Goal: Task Accomplishment & Management: Complete application form

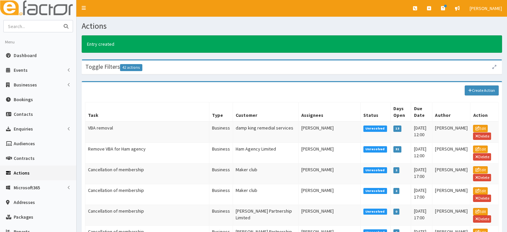
click at [31, 25] on input "text" at bounding box center [32, 26] width 56 height 12
type input "wat"
click at [59, 20] on button "submit" at bounding box center [65, 26] width 13 height 12
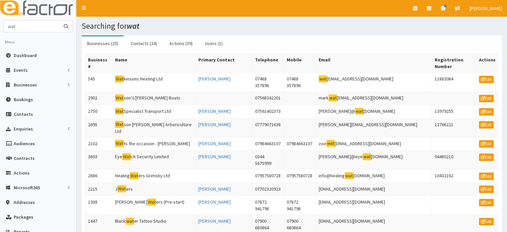
click at [30, 22] on input "wat" at bounding box center [32, 26] width 56 height 12
click at [19, 84] on span "Businesses" at bounding box center [25, 85] width 23 height 6
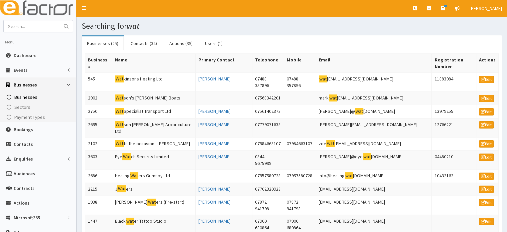
click at [22, 97] on span "Businesses" at bounding box center [25, 97] width 23 height 6
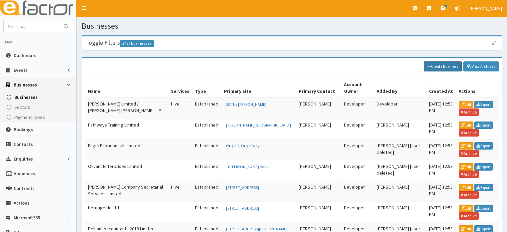
click at [456, 66] on link "Create Business" at bounding box center [442, 66] width 38 height 10
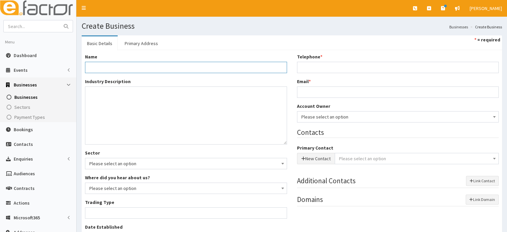
click at [98, 67] on input "Name *" at bounding box center [186, 67] width 202 height 11
click at [119, 64] on input "Name *" at bounding box center [186, 67] width 202 height 11
click at [115, 64] on input "Name *" at bounding box center [186, 67] width 202 height 11
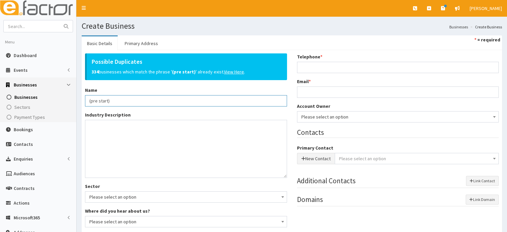
click at [141, 100] on input "(pre start)" at bounding box center [186, 100] width 202 height 11
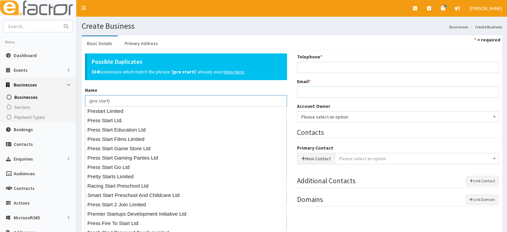
paste input "FUMIKO CZARNECKI"
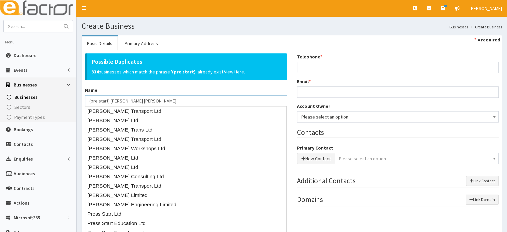
click at [149, 99] on input "(pre start) FUMIKO CZARNECKI Fumiko Czarnecki" at bounding box center [186, 100] width 202 height 11
type input "(pre start) Fumiko Czarnecki"
click at [177, 85] on div "Possible Duplicates 334 businesses which match the phrase ' (pre start) ' alrea…" at bounding box center [186, 79] width 202 height 53
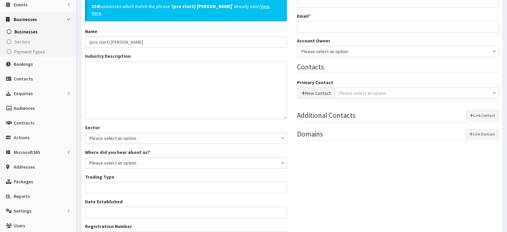
scroll to position [67, 0]
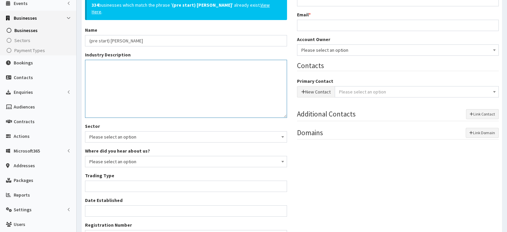
click at [181, 79] on textarea "Industry Description *" at bounding box center [186, 89] width 202 height 58
drag, startPoint x: 98, startPoint y: 65, endPoint x: 93, endPoint y: 77, distance: 13.7
click at [93, 77] on textarea "Jasanise laungague" at bounding box center [186, 89] width 202 height 58
click at [95, 65] on textarea "Jasanise laungague" at bounding box center [186, 89] width 202 height 58
click at [138, 62] on textarea "Japanise language" at bounding box center [186, 89] width 202 height 58
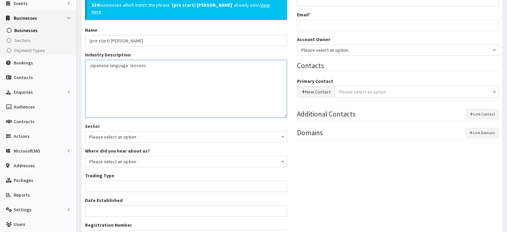
click at [169, 73] on textarea "Japanese language lessons" at bounding box center [186, 89] width 202 height 58
type textarea "Japanese language lessons."
click at [159, 111] on textarea "Japanese language lessons." at bounding box center [186, 89] width 202 height 58
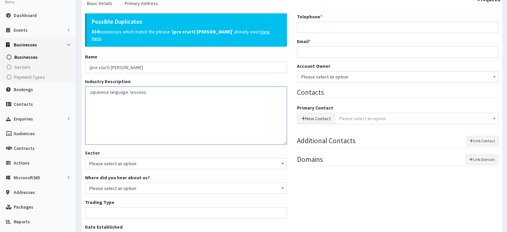
scroll to position [0, 0]
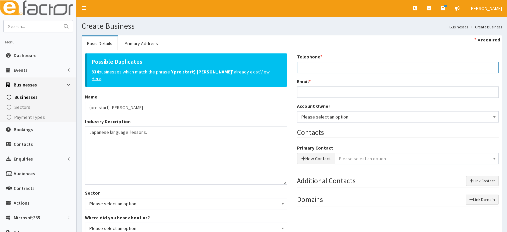
click at [380, 67] on input "Telephone *" at bounding box center [398, 67] width 202 height 11
type input "07842333206"
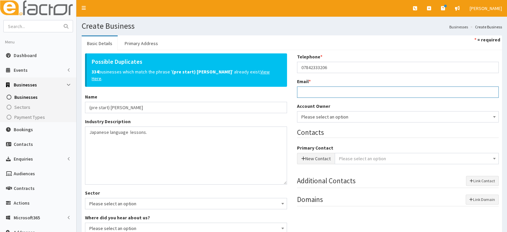
click at [349, 96] on input "Email *" at bounding box center [398, 91] width 202 height 11
paste input "[EMAIL_ADDRESS][DOMAIN_NAME]"
type input "[EMAIL_ADDRESS][DOMAIN_NAME]"
click at [323, 119] on span "Please select an option" at bounding box center [398, 116] width 202 height 11
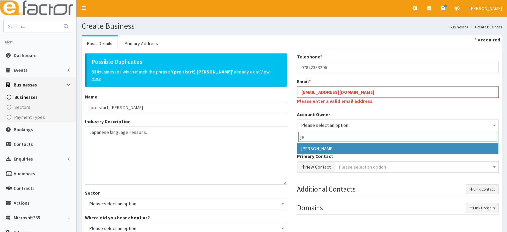
type input "je"
select select "38"
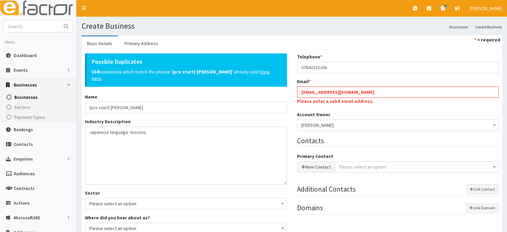
click at [397, 84] on div "Email * fumikoczarnecki@yahoo.co.uk Please enter a valid email address." at bounding box center [398, 92] width 202 height 28
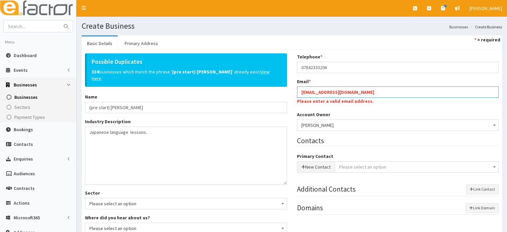
click at [386, 89] on input "[EMAIL_ADDRESS][DOMAIN_NAME]" at bounding box center [398, 91] width 202 height 11
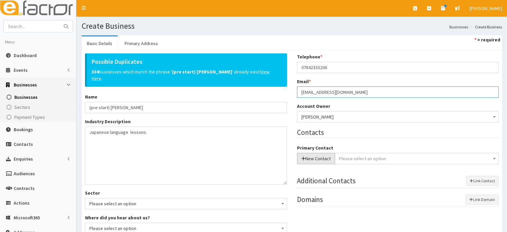
type input "[EMAIL_ADDRESS][DOMAIN_NAME]"
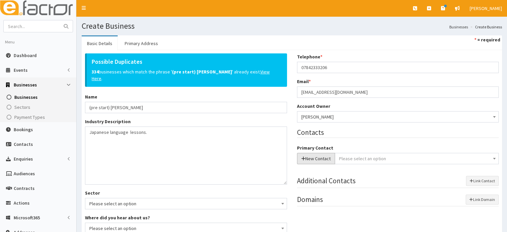
click at [310, 157] on button "New Contact" at bounding box center [316, 158] width 38 height 11
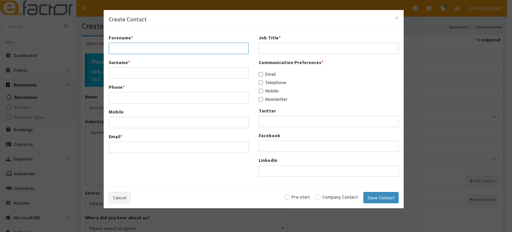
click at [164, 48] on input "Forename *" at bounding box center [179, 48] width 140 height 11
type input "Fumiko"
type input "Czarnecki"
click at [153, 92] on input "Phone *" at bounding box center [179, 97] width 140 height 11
click at [396, 18] on span "×" at bounding box center [397, 17] width 4 height 9
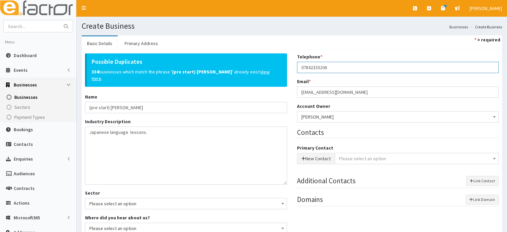
drag, startPoint x: 332, startPoint y: 66, endPoint x: 298, endPoint y: 68, distance: 34.0
click at [295, 66] on div "Telephone * 07842333206 Email * fumikoczarnecki@yahoo.co.uk Account Owner * Ple…" at bounding box center [398, 132] width 212 height 159
click at [324, 156] on button "New Contact" at bounding box center [316, 158] width 38 height 11
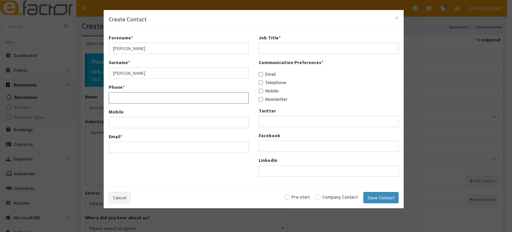
paste input "07842333206"
type input "07842333206"
click at [130, 143] on input "Email *" at bounding box center [179, 146] width 140 height 11
paste input "[EMAIL_ADDRESS][DOMAIN_NAME]"
type input "[EMAIL_ADDRESS][DOMAIN_NAME]"
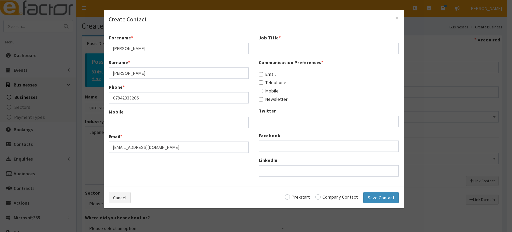
click at [296, 55] on div "Job Title * Communication Preferences * Email Telephone Mobile Twitter" at bounding box center [329, 107] width 150 height 147
drag, startPoint x: 298, startPoint y: 49, endPoint x: 299, endPoint y: 52, distance: 3.3
click at [298, 49] on input "Job Title *" at bounding box center [328, 48] width 140 height 11
click at [285, 48] on input "Job Title *" at bounding box center [328, 48] width 140 height 11
type input "Director"
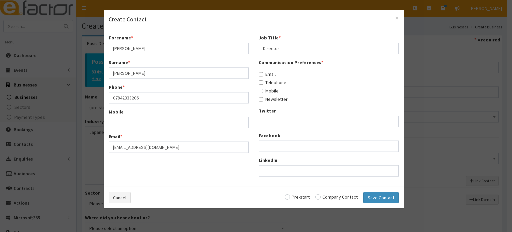
click at [298, 196] on input "radio" at bounding box center [296, 196] width 25 height 5
radio input "true"
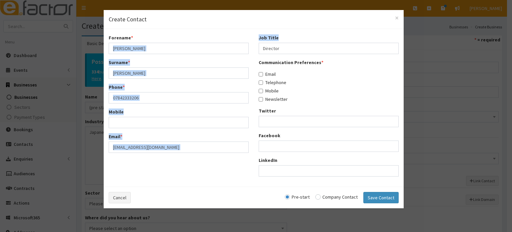
drag, startPoint x: 285, startPoint y: 42, endPoint x: 243, endPoint y: 42, distance: 42.6
click at [243, 42] on div "Forename * Fumiko Surname * Czarnecki Phone * 07842333206 Mobile Email * fumiko…" at bounding box center [254, 107] width 300 height 147
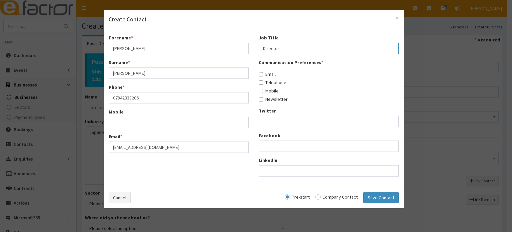
drag, startPoint x: 275, startPoint y: 46, endPoint x: 256, endPoint y: 45, distance: 19.7
click at [256, 45] on div "Job Title * Director Communication Preferences * Email Telephone Mobile" at bounding box center [329, 107] width 150 height 147
click at [274, 74] on label "Email" at bounding box center [266, 74] width 17 height 7
click at [263, 74] on input "Email" at bounding box center [260, 74] width 4 height 4
checkbox input "true"
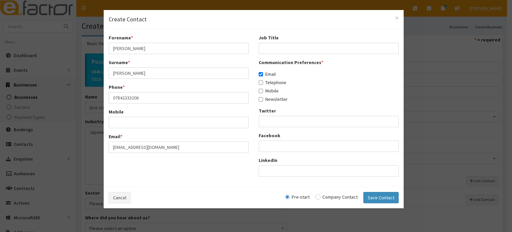
click at [273, 84] on label "Telephone" at bounding box center [272, 82] width 28 height 7
click at [263, 84] on input "Telephone" at bounding box center [260, 82] width 4 height 4
checkbox input "true"
click at [273, 91] on label "Mobile" at bounding box center [268, 90] width 20 height 7
click at [263, 91] on input "Mobile" at bounding box center [260, 91] width 4 height 4
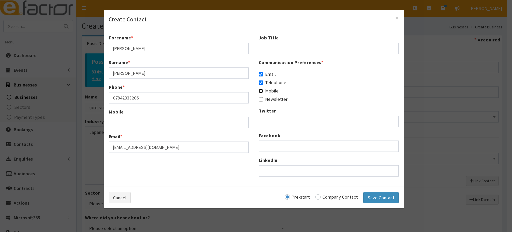
checkbox input "true"
click at [380, 197] on button "Save Contact" at bounding box center [380, 197] width 35 height 11
checkbox input "false"
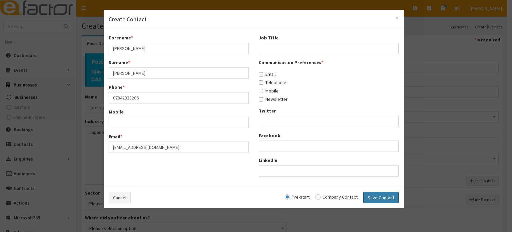
radio input "false"
select select "5230"
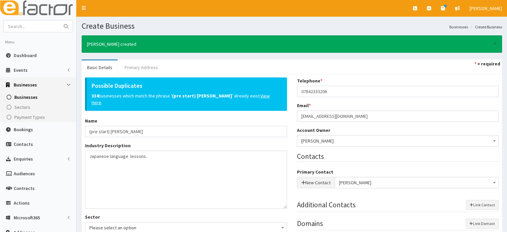
click at [136, 61] on link "Primary Address" at bounding box center [141, 67] width 44 height 14
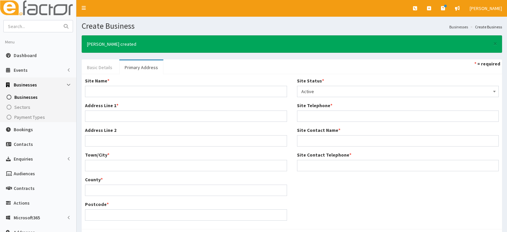
drag, startPoint x: 103, startPoint y: 72, endPoint x: 116, endPoint y: 72, distance: 12.7
click at [104, 72] on link "Basic Details" at bounding box center [100, 67] width 36 height 14
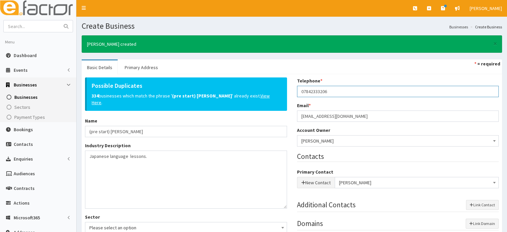
drag, startPoint x: 343, startPoint y: 86, endPoint x: 303, endPoint y: 86, distance: 40.0
click at [303, 86] on input "07842333206" at bounding box center [398, 91] width 202 height 11
click at [325, 91] on input "07842333206" at bounding box center [398, 91] width 202 height 11
drag, startPoint x: 347, startPoint y: 92, endPoint x: 297, endPoint y: 92, distance: 49.6
click at [297, 92] on input "07842333206" at bounding box center [398, 91] width 202 height 11
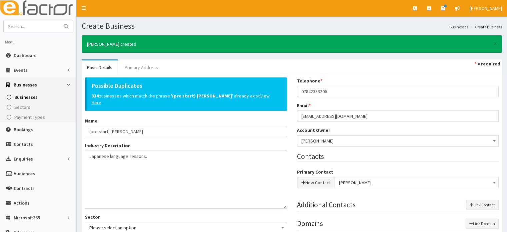
click at [132, 63] on link "Primary Address" at bounding box center [141, 67] width 44 height 14
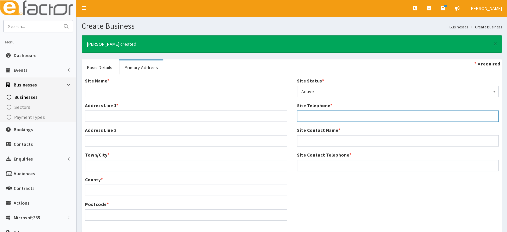
paste input "07842333206"
type input "07842333206"
click at [324, 140] on input "Site Contact Name *" at bounding box center [398, 140] width 202 height 11
click at [111, 63] on link "Basic Details" at bounding box center [100, 67] width 36 height 14
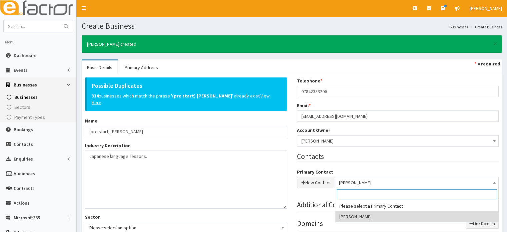
drag, startPoint x: 379, startPoint y: 181, endPoint x: 338, endPoint y: 179, distance: 40.7
click at [338, 179] on span "[PERSON_NAME]" at bounding box center [416, 182] width 164 height 11
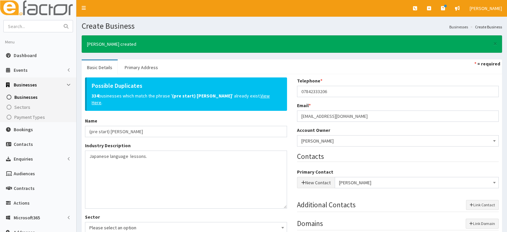
drag, startPoint x: 149, startPoint y: 130, endPoint x: 119, endPoint y: 133, distance: 30.5
click at [112, 132] on input "(pre start) [PERSON_NAME]" at bounding box center [186, 131] width 202 height 11
drag, startPoint x: 147, startPoint y: 129, endPoint x: 109, endPoint y: 131, distance: 37.3
click at [109, 131] on input "(pre start) [PERSON_NAME]" at bounding box center [186, 131] width 202 height 11
click at [129, 72] on link "Primary Address" at bounding box center [141, 67] width 44 height 14
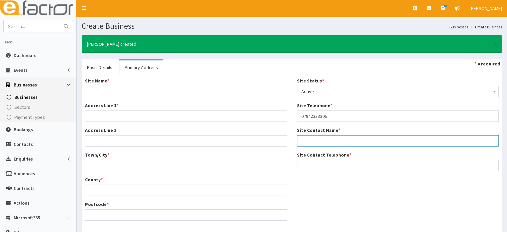
paste input "[PERSON_NAME]"
type input "[PERSON_NAME]"
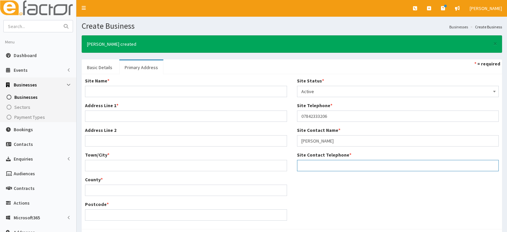
click at [334, 166] on input "Site Contact Telephone *" at bounding box center [398, 165] width 202 height 11
drag, startPoint x: 310, startPoint y: 123, endPoint x: 316, endPoint y: 121, distance: 6.2
click at [310, 123] on div "Site Status * Please select a Site Status Active Inactive Superceded Superseded…" at bounding box center [398, 126] width 212 height 99
drag, startPoint x: 336, startPoint y: 118, endPoint x: 298, endPoint y: 117, distance: 37.7
click at [298, 117] on input "07842333206" at bounding box center [398, 115] width 202 height 11
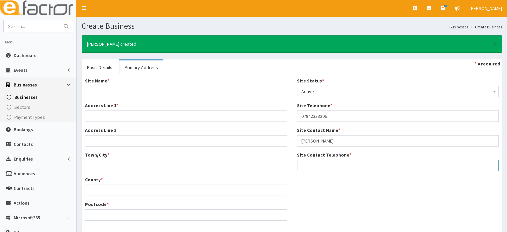
paste input "07842333206"
type input "07842333206"
click at [285, 173] on div "Site Name * Address Line 1 * Address Line 2 Town/City * County * Postcode *" at bounding box center [186, 151] width 212 height 148
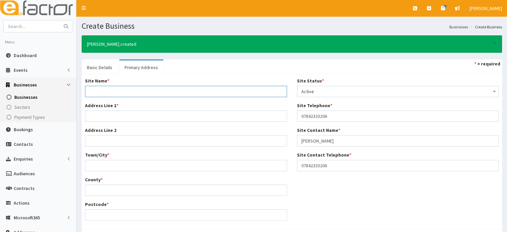
click at [145, 90] on input "Site Name *" at bounding box center [186, 91] width 202 height 11
type input "Home Address"
click at [108, 114] on input "Address Line 1 *" at bounding box center [186, 115] width 202 height 11
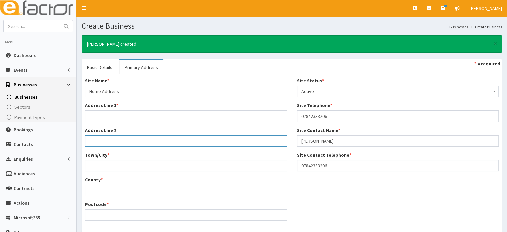
drag, startPoint x: 101, startPoint y: 136, endPoint x: 92, endPoint y: 152, distance: 18.1
click at [102, 136] on input "Address Line 2" at bounding box center [186, 140] width 202 height 11
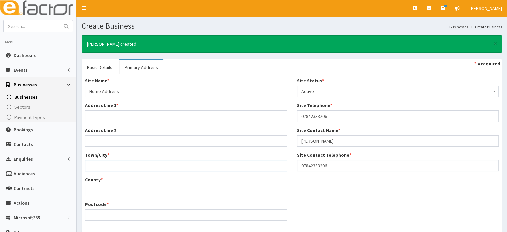
click at [91, 163] on input "Town/City *" at bounding box center [186, 165] width 202 height 11
click at [95, 117] on input "Address Line 1 *" at bounding box center [186, 115] width 202 height 11
click at [104, 121] on input "Address Line 1 *" at bounding box center [186, 115] width 202 height 11
click at [104, 116] on input "Address Line 1 *" at bounding box center [186, 115] width 202 height 11
click at [97, 115] on input "Address Line 1 *" at bounding box center [186, 115] width 202 height 11
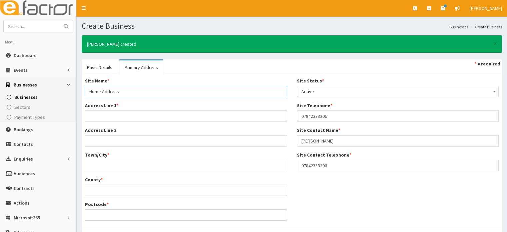
drag, startPoint x: 125, startPoint y: 89, endPoint x: 125, endPoint y: 95, distance: 6.0
click at [125, 89] on input "Home Address" at bounding box center [186, 91] width 202 height 11
drag, startPoint x: 105, startPoint y: 115, endPoint x: 98, endPoint y: 115, distance: 7.0
click at [105, 115] on input "Address Line 1 *" at bounding box center [186, 115] width 202 height 11
click at [123, 118] on input "Address Line 1 *" at bounding box center [186, 115] width 202 height 11
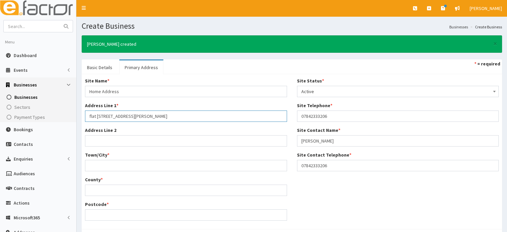
type input "flat 3 106 Earl Street"
click at [132, 218] on input "Postcode *" at bounding box center [186, 214] width 202 height 11
type input "DN31 2PW"
click at [125, 161] on input "Town/City *" at bounding box center [186, 165] width 202 height 11
drag, startPoint x: 113, startPoint y: 213, endPoint x: 74, endPoint y: 213, distance: 38.6
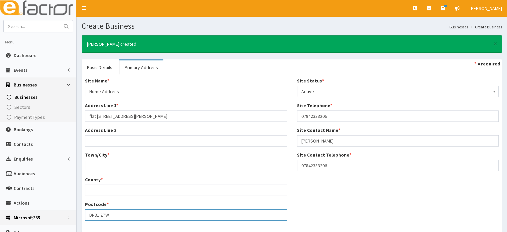
click at [74, 213] on div "E Toggle navigation Quick Create Create Business Create Booking Create Contact" at bounding box center [253, 163] width 507 height 326
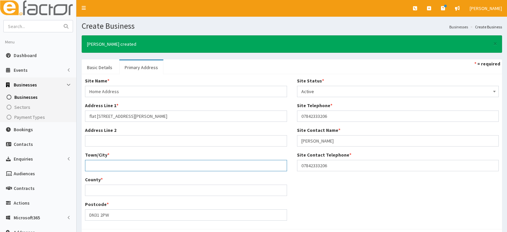
click at [107, 166] on input "Town/City *" at bounding box center [186, 165] width 202 height 11
type input "Grimsby"
click at [115, 193] on input "County *" at bounding box center [186, 189] width 202 height 11
type input "North East Lincolnshire"
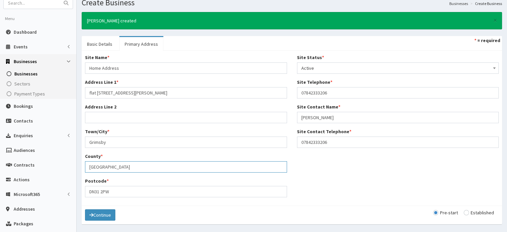
scroll to position [67, 0]
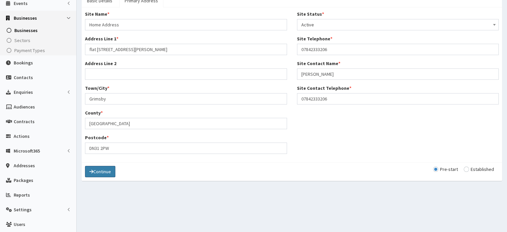
click at [105, 175] on button "Continue" at bounding box center [100, 171] width 30 height 11
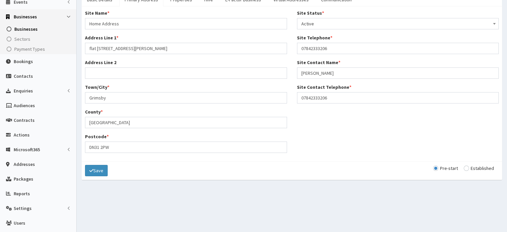
scroll to position [95, 0]
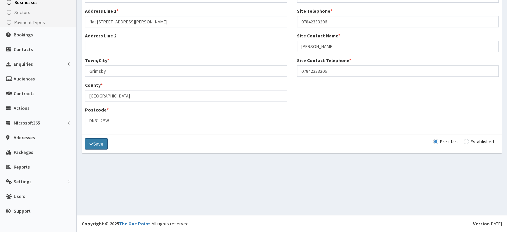
click at [103, 146] on button "Save" at bounding box center [96, 143] width 23 height 11
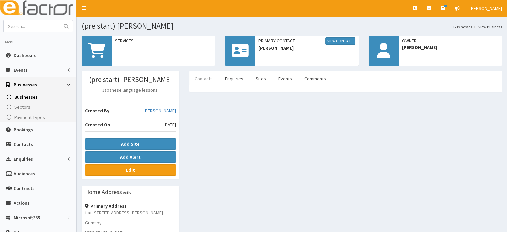
click at [192, 81] on link "Contacts" at bounding box center [203, 79] width 29 height 14
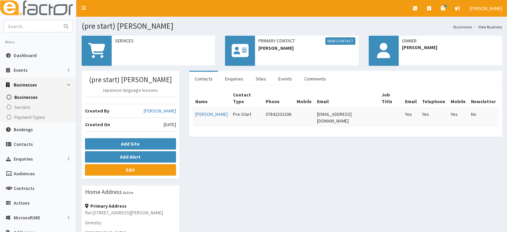
drag, startPoint x: 315, startPoint y: 84, endPoint x: 303, endPoint y: 86, distance: 12.2
click at [315, 83] on link "Comments" at bounding box center [315, 79] width 32 height 14
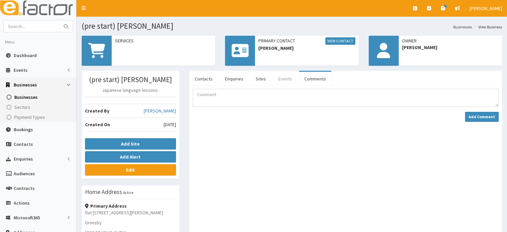
drag, startPoint x: 287, startPoint y: 77, endPoint x: 268, endPoint y: 86, distance: 21.3
click at [286, 77] on link "Events" at bounding box center [285, 79] width 24 height 14
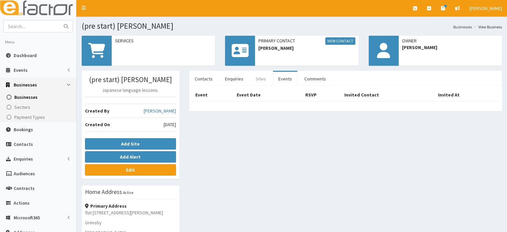
click at [261, 81] on link "Sites" at bounding box center [260, 79] width 21 height 14
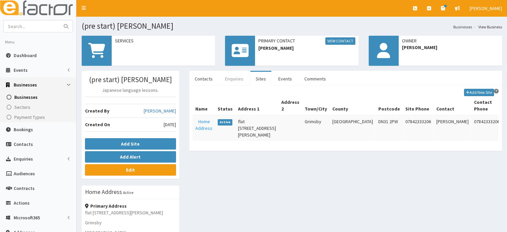
click at [225, 80] on link "Enquiries" at bounding box center [234, 79] width 29 height 14
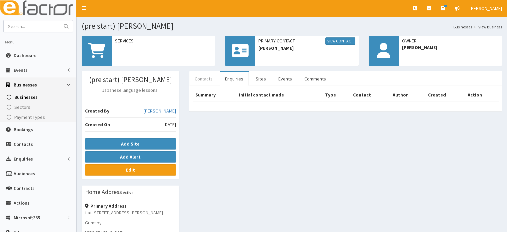
click at [200, 77] on link "Contacts" at bounding box center [203, 79] width 29 height 14
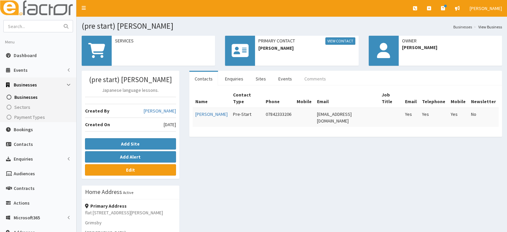
click at [311, 80] on link "Comments" at bounding box center [315, 79] width 32 height 14
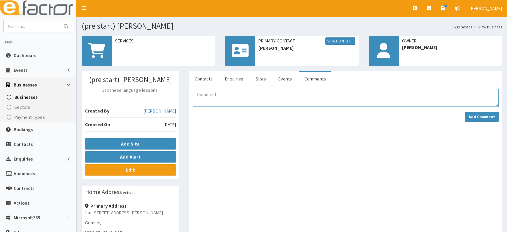
drag, startPoint x: 249, startPoint y: 94, endPoint x: 245, endPoint y: 99, distance: 6.0
click at [248, 94] on textarea "Comment" at bounding box center [346, 98] width 306 height 18
drag, startPoint x: 274, startPoint y: 47, endPoint x: 257, endPoint y: 47, distance: 16.7
click at [257, 47] on div "Primary Contact View Contact Fumiko Czarnecki" at bounding box center [306, 44] width 103 height 17
copy span "Fumiko"
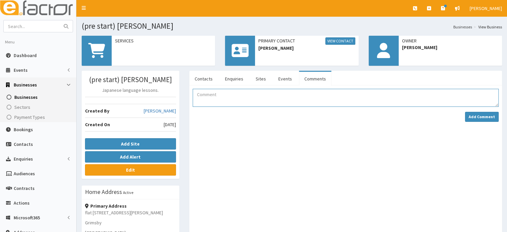
click at [224, 89] on textarea "Comment" at bounding box center [346, 98] width 306 height 18
paste textarea "Fumiko"
drag, startPoint x: 281, startPoint y: 95, endPoint x: 286, endPoint y: 94, distance: 5.4
click at [282, 94] on textarea "Fumiko would like some start up support on Japanease lessons" at bounding box center [346, 98] width 306 height 18
click at [366, 97] on textarea "Fumiko would like some start up support on starting a Japanese lessons" at bounding box center [346, 98] width 306 height 18
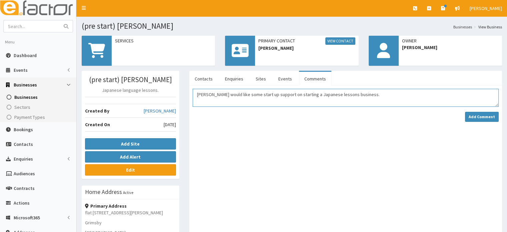
click at [366, 89] on textarea "Fumiko would like some start up support on starting a Japanese lessons business." at bounding box center [346, 98] width 306 height 18
click at [481, 95] on textarea "Fumiko would like some start up support on starting a Japanese lessons business…" at bounding box center [346, 98] width 306 height 18
click at [233, 96] on textarea "Fumiko would like some start up support on starting a Japanese lessons business…" at bounding box center [346, 98] width 306 height 18
click at [197, 101] on textarea "Fumiko would like some start up support on starting a Japanese lessons business…" at bounding box center [346, 98] width 306 height 18
click at [241, 100] on textarea "Fumiko would like some start up support on starting a Japanese lessons business…" at bounding box center [346, 98] width 306 height 18
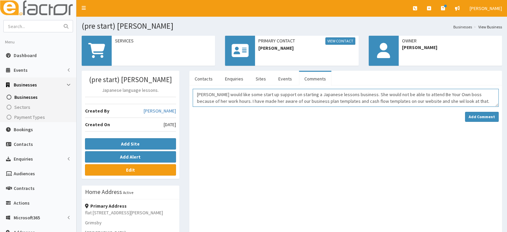
drag, startPoint x: 416, startPoint y: 100, endPoint x: 386, endPoint y: 93, distance: 30.1
click at [385, 92] on textarea "Fumiko would like some start up support on starting a Japanese lessons business…" at bounding box center [346, 98] width 306 height 18
click at [413, 100] on textarea "Fumiko would like some start up support on starting a Japanese lessons business…" at bounding box center [346, 98] width 306 height 18
drag, startPoint x: 456, startPoint y: 103, endPoint x: 470, endPoint y: 108, distance: 14.9
click at [456, 103] on textarea "Fumiko would like some start up support on starting a Japanese lessons business…" at bounding box center [346, 98] width 306 height 18
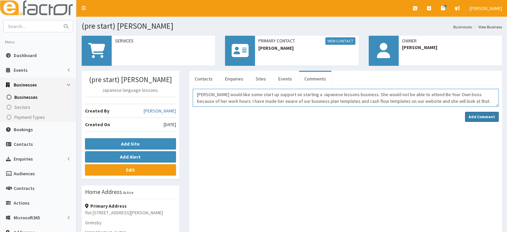
type textarea "Fumiko would like some start up support on starting a Japanese lessons business…"
click at [485, 115] on strong "Add Comment" at bounding box center [481, 116] width 26 height 5
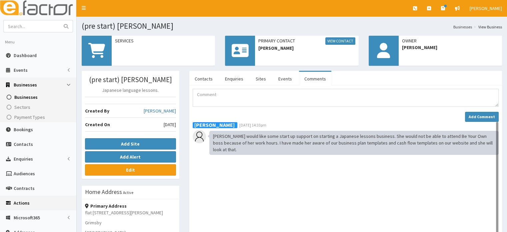
click at [25, 204] on span "Actions" at bounding box center [22, 203] width 16 height 6
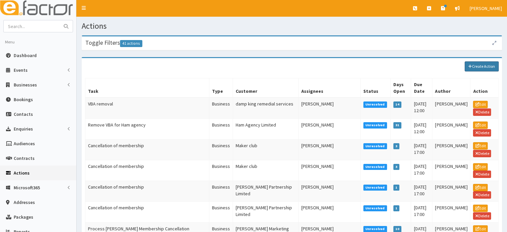
click at [480, 65] on link "Create Action" at bounding box center [481, 66] width 34 height 10
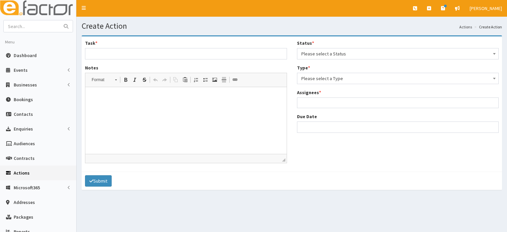
select select
click at [139, 51] on input "Task *" at bounding box center [186, 53] width 202 height 11
click at [103, 56] on input "Task *" at bounding box center [186, 53] width 202 height 11
paste input "[PERSON_NAME]"
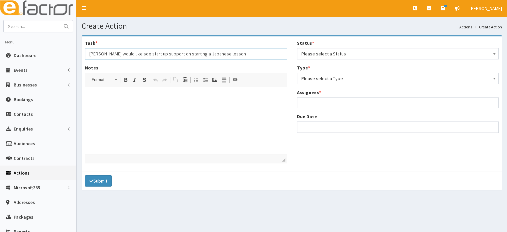
click at [256, 56] on input "[PERSON_NAME] would like soe start up support on starting a Japanese lesson" at bounding box center [186, 53] width 202 height 11
type input "[PERSON_NAME] would like soe start up support on starting a Japanese lesson bus…"
click at [184, 99] on p at bounding box center [186, 97] width 188 height 7
drag, startPoint x: 103, startPoint y: 53, endPoint x: 81, endPoint y: 57, distance: 22.0
click at [81, 57] on div "Task * Fumiko Czarnecki would like soe start up support on starting a Japanese …" at bounding box center [186, 104] width 212 height 128
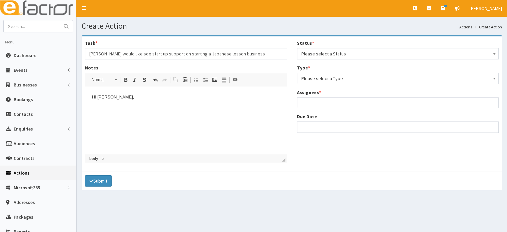
click at [119, 97] on p "Hi Julie," at bounding box center [186, 97] width 188 height 7
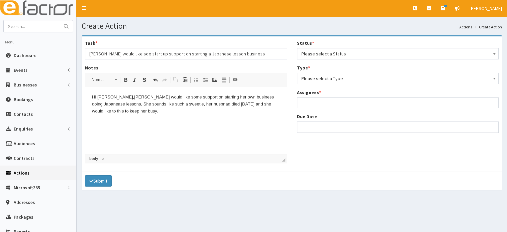
click at [169, 105] on p "Hi Julie, Fumiko would like some support on starting her own business doing Jap…" at bounding box center [186, 104] width 188 height 21
click at [176, 104] on p "Hi Julie, Fumiko would like some support on starting her own business doing Jap…" at bounding box center [186, 104] width 188 height 21
click at [140, 112] on p "Hi Julie, Fumiko would like some support on starting her own business doing Jap…" at bounding box center [186, 104] width 188 height 21
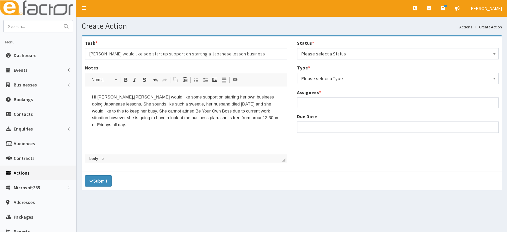
click at [153, 112] on p "Hi Julie, Fumiko would like some support on starting her own business doing Jap…" at bounding box center [186, 111] width 188 height 35
click at [168, 125] on html "Hi Julie, Fumiko would like some support on starting her own business doing Jap…" at bounding box center [185, 111] width 201 height 48
click at [249, 113] on p "Hi Julie, Fumiko would like some support on starting her own business doing Jap…" at bounding box center [186, 111] width 188 height 35
click at [175, 118] on p "Hi Julie, Fumiko would like some support on starting her own business doing Jap…" at bounding box center [186, 111] width 188 height 35
click at [208, 119] on p "Hi Julie, Fumiko would like some support on starting her own business doing Jap…" at bounding box center [186, 111] width 188 height 35
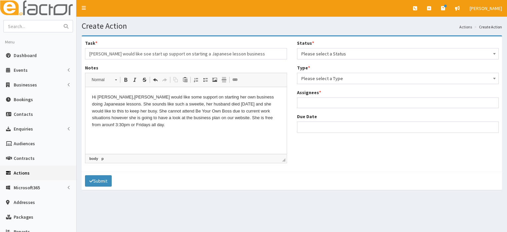
drag, startPoint x: 139, startPoint y: 120, endPoint x: 139, endPoint y: 123, distance: 3.7
click at [139, 120] on p "Hi Julie, Fumiko would like some support on starting her own business doing Jap…" at bounding box center [186, 111] width 188 height 35
click at [127, 122] on p "Hi Julie, Fumiko would like some support on starting her own business doing Jap…" at bounding box center [186, 111] width 188 height 35
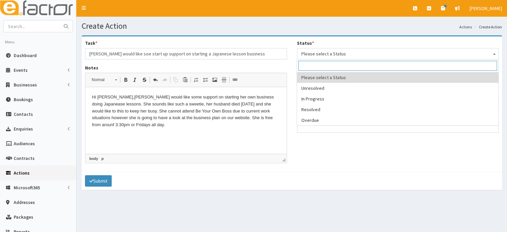
click at [348, 52] on span "Please select a Status" at bounding box center [397, 53] width 193 height 9
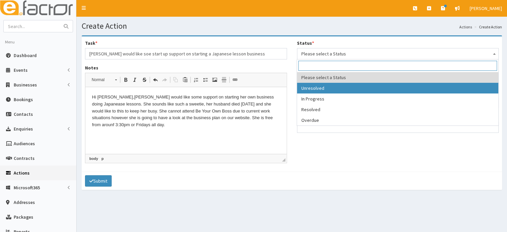
select select "1"
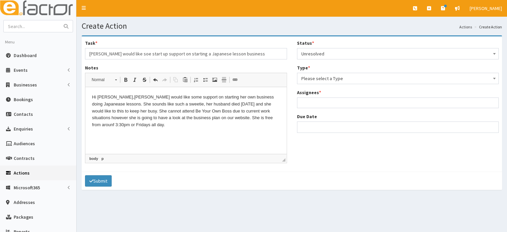
click at [318, 83] on span "Please select a Type" at bounding box center [398, 78] width 202 height 11
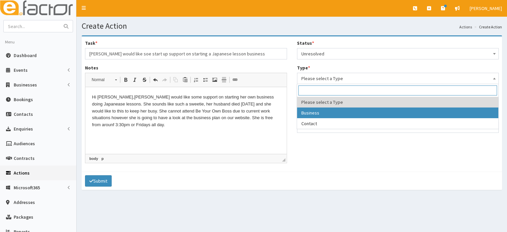
select select "business"
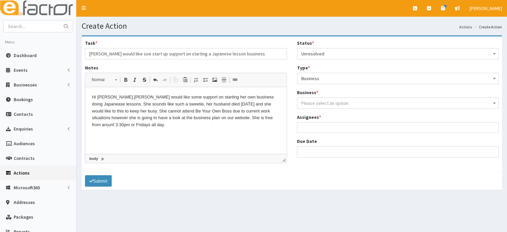
click at [325, 101] on span "Please select an option" at bounding box center [324, 103] width 47 height 6
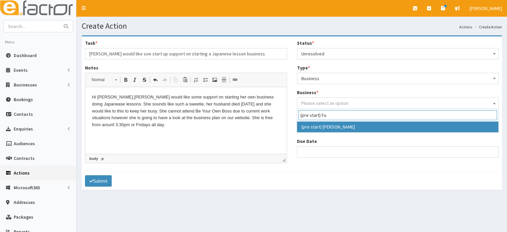
type input "(pre start) Fu"
select select "4168"
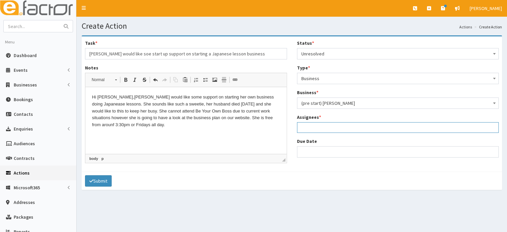
click at [321, 129] on ul at bounding box center [397, 126] width 201 height 8
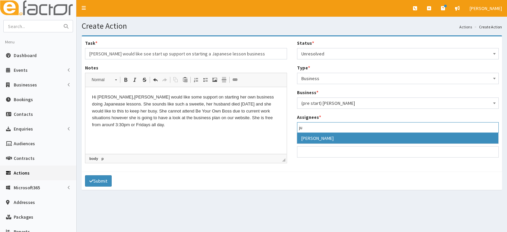
type input "ju"
drag, startPoint x: 326, startPoint y: 138, endPoint x: 318, endPoint y: 148, distance: 13.3
select select "16"
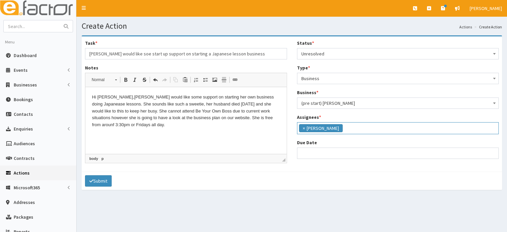
scroll to position [37, 0]
click at [304, 160] on div "Status * Please select a Status Unresolved In Progress Resolved Overdue Unresol…" at bounding box center [398, 102] width 212 height 124
click at [307, 157] on input "Due Date" at bounding box center [398, 152] width 202 height 11
select select "12"
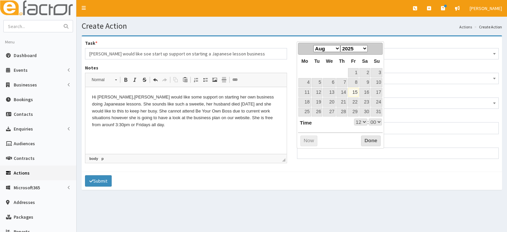
click at [323, 67] on th "We" at bounding box center [328, 61] width 13 height 13
click at [354, 100] on link "22" at bounding box center [353, 101] width 11 height 9
type input "[DATE] 12:00"
select select "12"
click at [357, 125] on div "Prev Next Jan Feb Mar Apr May Jun Jul Aug Sep Oct Nov Dec 2025 2026 2027 2028 2…" at bounding box center [339, 94] width 87 height 107
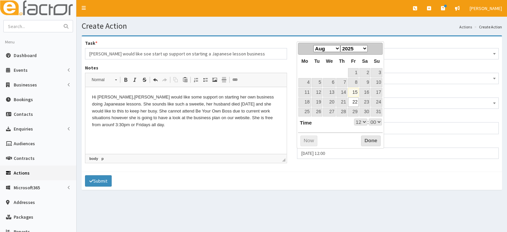
click at [356, 123] on select "00 01 02 03 04 05 06 07 08 09 10 11 12 13 14 15 16 17 18 19 20 21 22 23" at bounding box center [360, 121] width 13 height 7
type input "[DATE] 17:00"
select select "17"
click at [365, 140] on button "Done" at bounding box center [371, 140] width 20 height 11
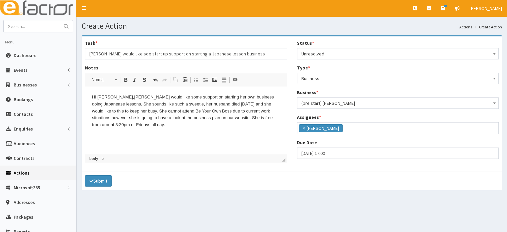
click at [215, 135] on html "Hi Julie, Fumiko would like some support on starting her own business doing Jap…" at bounding box center [185, 111] width 201 height 48
drag, startPoint x: 132, startPoint y: 125, endPoint x: 130, endPoint y: 127, distance: 3.5
click at [132, 125] on p "Hi Julie, Fumiko would like some support on starting her own business doing Jap…" at bounding box center [186, 111] width 188 height 35
drag, startPoint x: 126, startPoint y: 128, endPoint x: 167, endPoint y: 189, distance: 73.6
click at [85, 102] on html "Hi Julie, Fumiko would like some support on starting her own business doing Jap…" at bounding box center [185, 111] width 201 height 48
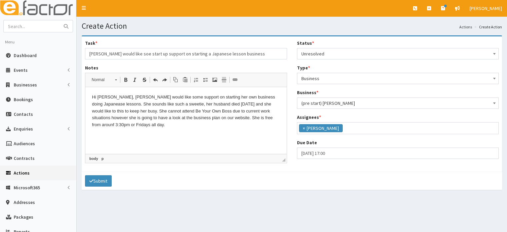
click at [167, 133] on html "Hi Julie, Fumiko would like some support on starting her own business doing Jap…" at bounding box center [185, 111] width 201 height 48
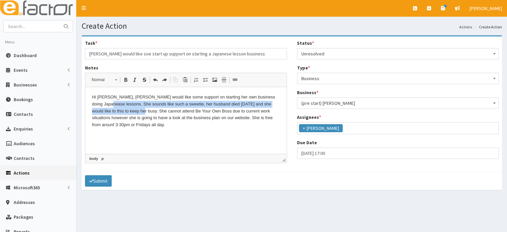
drag, startPoint x: 116, startPoint y: 111, endPoint x: 165, endPoint y: 192, distance: 95.2
click at [85, 106] on html "Hi Julie, Fumiko would like some support on starting her own business doing Jap…" at bounding box center [185, 111] width 201 height 48
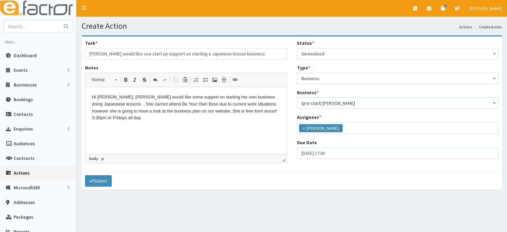
click at [113, 121] on p "Hi Julie, Fumiko would like some support on starting her own business doing Jap…" at bounding box center [186, 108] width 188 height 28
click at [95, 103] on p "Hi Julie, Fumiko would like some support on starting her own business doing Jap…" at bounding box center [186, 108] width 188 height 28
click at [279, 110] on p "Hi Julie, Fumiko would like some support on starting her own business doing Jap…" at bounding box center [186, 108] width 188 height 28
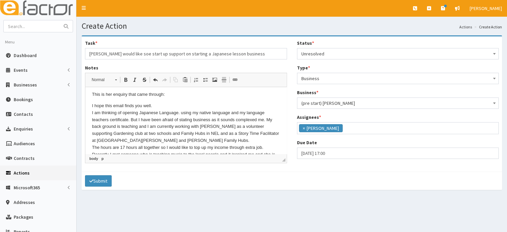
scroll to position [34, 0]
drag, startPoint x: 154, startPoint y: 108, endPoint x: 188, endPoint y: 107, distance: 34.3
click at [188, 107] on p "I hope this email finds you well. I am thinking of opening Japanese Language. u…" at bounding box center [186, 155] width 188 height 104
click at [91, 106] on html "Hi Julie, Fumiko would like some support on starting her own business doing Jap…" at bounding box center [185, 133] width 201 height 161
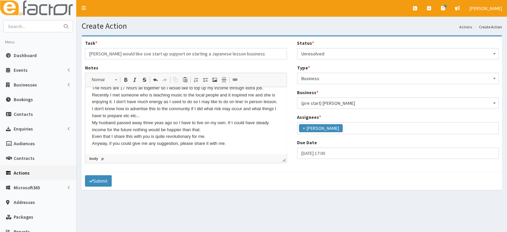
scroll to position [101, 0]
drag, startPoint x: 282, startPoint y: 112, endPoint x: 373, endPoint y: 229, distance: 147.2
click at [237, 146] on p ""I hope this email finds you well. I am thinking of opening Japanese Language. …" at bounding box center [186, 95] width 188 height 104
click at [105, 179] on button "Submit" at bounding box center [98, 180] width 27 height 11
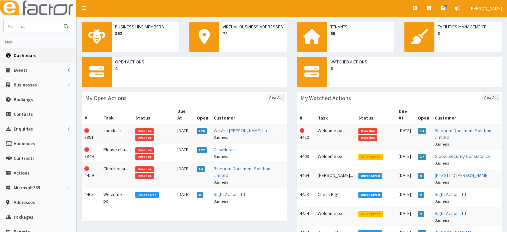
click at [41, 28] on input "text" at bounding box center [32, 26] width 56 height 12
type input "fumiko"
click at [59, 20] on button "submit" at bounding box center [65, 26] width 13 height 12
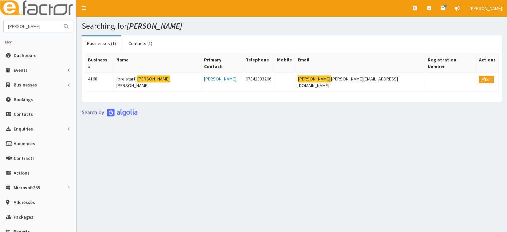
drag, startPoint x: 240, startPoint y: 71, endPoint x: 124, endPoint y: 21, distance: 126.2
click at [201, 74] on td "[PERSON_NAME]" at bounding box center [222, 82] width 42 height 19
copy link "[PERSON_NAME]"
